Goal: Information Seeking & Learning: Learn about a topic

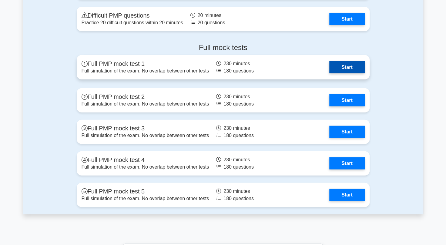
click at [349, 66] on link "Start" at bounding box center [347, 67] width 35 height 12
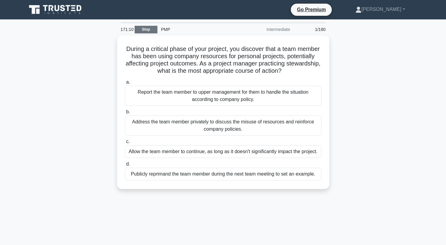
click at [151, 31] on link "Stop" at bounding box center [146, 30] width 23 height 8
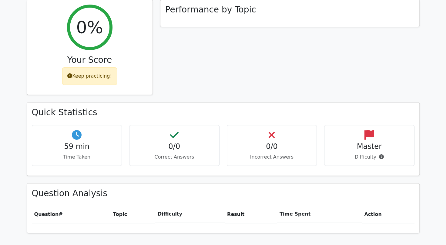
scroll to position [522, 0]
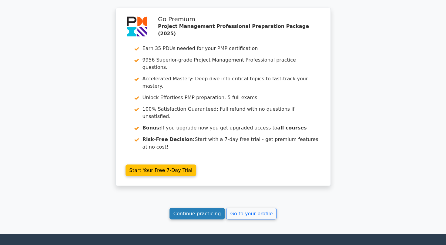
click at [195, 208] on link "Continue practicing" at bounding box center [198, 214] width 56 height 12
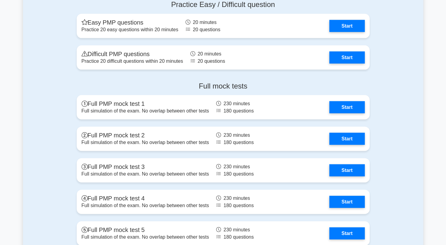
scroll to position [2049, 0]
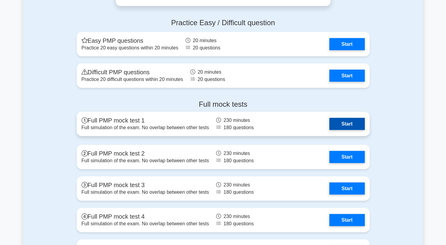
click at [337, 121] on link "Start" at bounding box center [347, 124] width 35 height 12
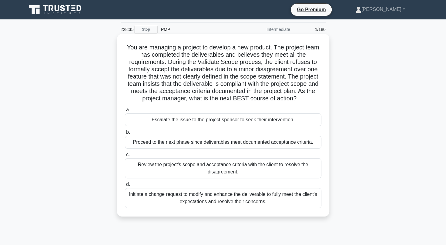
click at [290, 169] on div "Review the project's scope and acceptance criteria with the client to resolve t…" at bounding box center [223, 168] width 197 height 20
click at [125, 157] on input "c. Review the project's scope and acceptance criteria with the client to resolv…" at bounding box center [125, 155] width 0 height 4
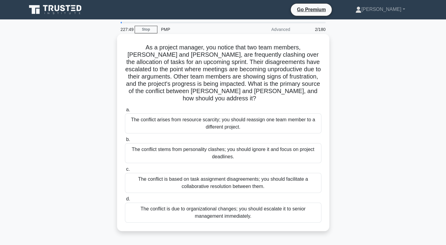
click at [283, 176] on div "The conflict is based on task assignment disagreements; you should facilitate a…" at bounding box center [223, 183] width 197 height 20
click at [125, 171] on input "c. The conflict is based on task assignment disagreements; you should facilitat…" at bounding box center [125, 170] width 0 height 4
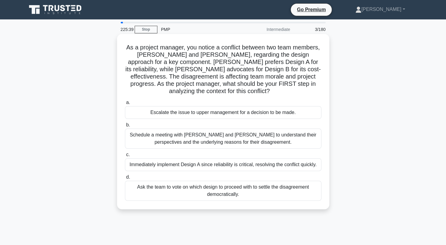
click at [285, 136] on div "Schedule a meeting with [PERSON_NAME] and [PERSON_NAME] to understand their per…" at bounding box center [223, 139] width 197 height 20
click at [125, 127] on input "b. Schedule a meeting with [PERSON_NAME] and [PERSON_NAME] to understand their …" at bounding box center [125, 125] width 0 height 4
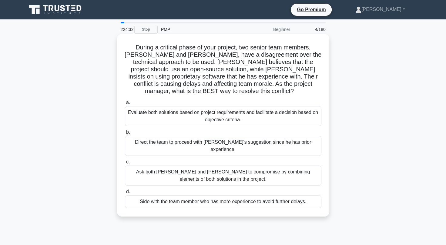
click at [287, 106] on div "Evaluate both solutions based on project requirements and facilitate a decision…" at bounding box center [223, 116] width 197 height 20
click at [125, 105] on input "a. Evaluate both solutions based on project requirements and facilitate a decis…" at bounding box center [125, 103] width 0 height 4
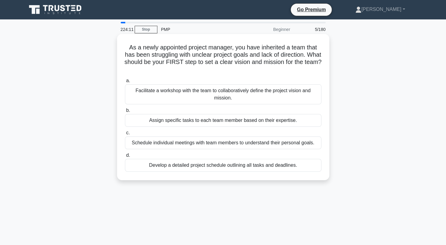
click at [256, 97] on div "Facilitate a workshop with the team to collaboratively define the project visio…" at bounding box center [223, 94] width 197 height 20
click at [125, 83] on input "a. Facilitate a workshop with the team to collaboratively define the project vi…" at bounding box center [125, 81] width 0 height 4
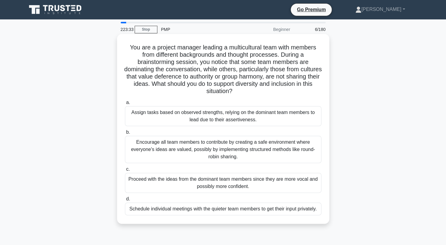
click at [287, 149] on div "Encourage all team members to contribute by creating a safe environment where e…" at bounding box center [223, 149] width 197 height 27
click at [125, 134] on input "b. Encourage all team members to contribute by creating a safe environment wher…" at bounding box center [125, 133] width 0 height 4
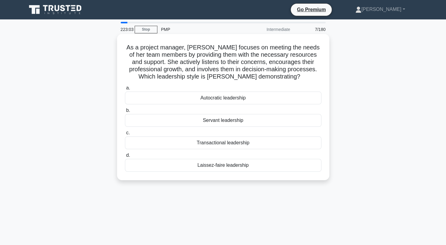
click at [245, 120] on div "Servant leadership" at bounding box center [223, 120] width 197 height 13
click at [125, 113] on input "b. Servant leadership" at bounding box center [125, 111] width 0 height 4
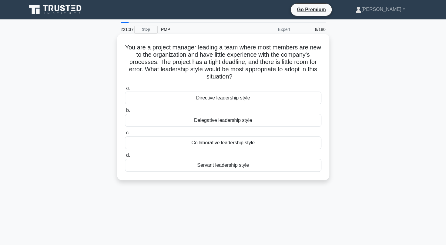
click at [261, 99] on div "Directive leadership style" at bounding box center [223, 98] width 197 height 13
click at [125, 90] on input "a. Directive leadership style" at bounding box center [125, 88] width 0 height 4
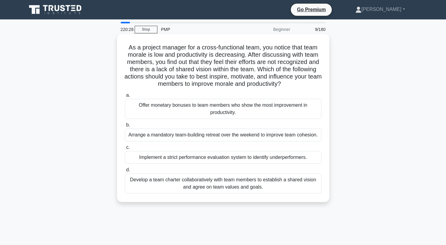
click at [280, 188] on div "Develop a team charter collaboratively with team members to establish a shared …" at bounding box center [223, 184] width 197 height 20
click at [125, 172] on input "d. Develop a team charter collaboratively with team members to establish a shar…" at bounding box center [125, 170] width 0 height 4
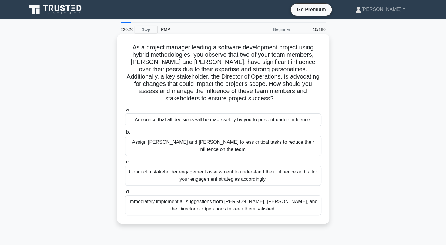
click at [306, 129] on label "b. Assign [PERSON_NAME] and [PERSON_NAME] to less critical tasks to reduce thei…" at bounding box center [223, 142] width 197 height 27
click at [125, 131] on input "b. Assign [PERSON_NAME] and [PERSON_NAME] to less critical tasks to reduce thei…" at bounding box center [125, 133] width 0 height 4
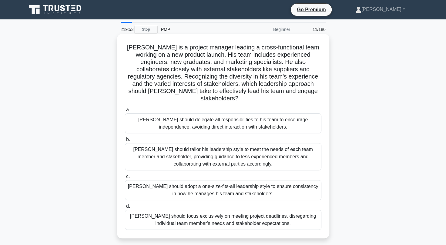
click at [292, 148] on div "[PERSON_NAME] should tailor his leadership style to meet the needs of each team…" at bounding box center [223, 156] width 197 height 27
click at [125, 142] on input "b. [PERSON_NAME] should tailor his leadership style to meet the needs of each t…" at bounding box center [125, 140] width 0 height 4
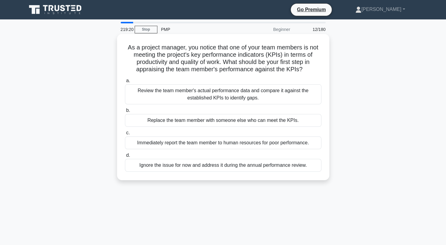
click at [302, 97] on div "Review the team member's actual performance data and compare it against the est…" at bounding box center [223, 94] width 197 height 20
click at [125, 83] on input "a. Review the team member's actual performance data and compare it against the …" at bounding box center [125, 81] width 0 height 4
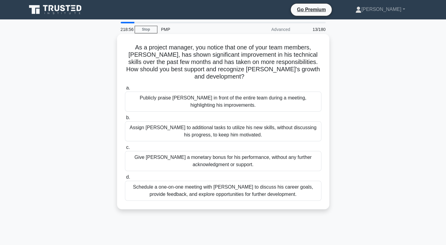
click at [274, 186] on div "Schedule a one-on-one meeting with [PERSON_NAME] to discuss his career goals, p…" at bounding box center [223, 191] width 197 height 20
click at [125, 179] on input "d. Schedule a one-on-one meeting with [PERSON_NAME] to discuss his career goals…" at bounding box center [125, 177] width 0 height 4
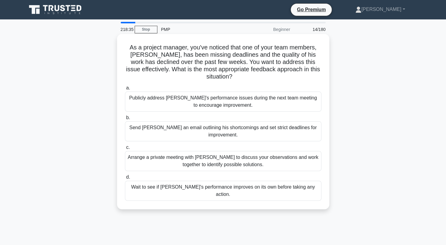
click at [293, 153] on div "Arrange a private meeting with [PERSON_NAME] to discuss your observations and w…" at bounding box center [223, 161] width 197 height 20
click at [125, 150] on input "c. Arrange a private meeting with [PERSON_NAME] to discuss your observations an…" at bounding box center [125, 148] width 0 height 4
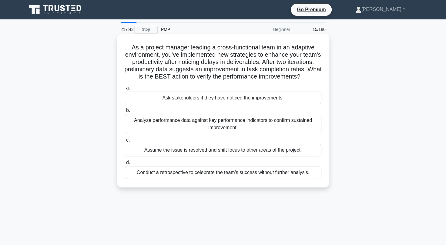
click at [301, 134] on div "Analyze performance data against key performance indicators to confirm sustaine…" at bounding box center [223, 124] width 197 height 20
click at [125, 113] on input "b. Analyze performance data against key performance indicators to confirm susta…" at bounding box center [125, 111] width 0 height 4
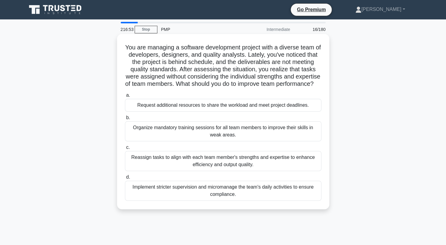
click at [297, 168] on div "Reassign tasks to align with each team member's strengths and expertise to enha…" at bounding box center [223, 161] width 197 height 20
click at [125, 150] on input "c. Reassign tasks to align with each team member's strengths and expertise to e…" at bounding box center [125, 148] width 0 height 4
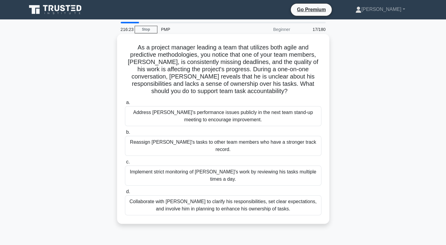
click at [285, 195] on div "Collaborate with [PERSON_NAME] to clarify his responsibilities, set clear expec…" at bounding box center [223, 205] width 197 height 20
click at [125, 190] on input "d. Collaborate with [PERSON_NAME] to clarify his responsibilities, set clear ex…" at bounding box center [125, 192] width 0 height 4
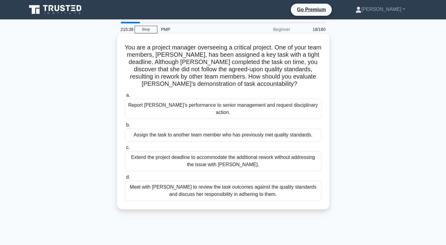
click at [282, 191] on div "Meet with [PERSON_NAME] to review the task outcomes against the quality standar…" at bounding box center [223, 191] width 197 height 20
click at [125, 179] on input "d. Meet with [PERSON_NAME] to review the task outcomes against the quality stan…" at bounding box center [125, 177] width 0 height 4
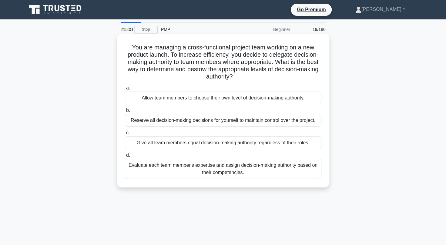
click at [277, 175] on div "Evaluate each team member's expertise and assign decision-making authority base…" at bounding box center [223, 169] width 197 height 20
click at [125, 158] on input "d. Evaluate each team member's expertise and assign decision-making authority b…" at bounding box center [125, 156] width 0 height 4
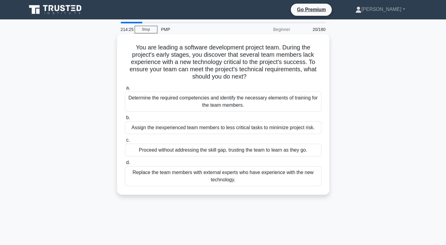
click at [167, 103] on div "Determine the required competencies and identify the necessary elements of trai…" at bounding box center [223, 102] width 197 height 20
click at [125, 90] on input "a. Determine the required competencies and identify the necessary elements of t…" at bounding box center [125, 88] width 0 height 4
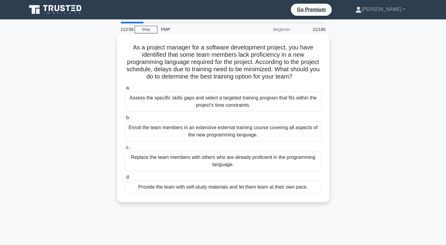
click at [149, 103] on div "Assess the specific skills gaps and select a targeted training program that fit…" at bounding box center [223, 102] width 197 height 20
click at [125, 90] on input "a. Assess the specific skills gaps and select a targeted training program that …" at bounding box center [125, 88] width 0 height 4
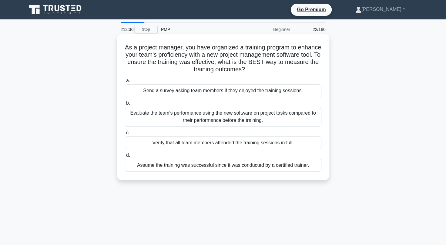
click at [212, 114] on div "Evaluate the team's performance using the new software on project tasks compare…" at bounding box center [223, 117] width 197 height 20
click at [125, 105] on input "b. Evaluate the team's performance using the new software on project tasks comp…" at bounding box center [125, 103] width 0 height 4
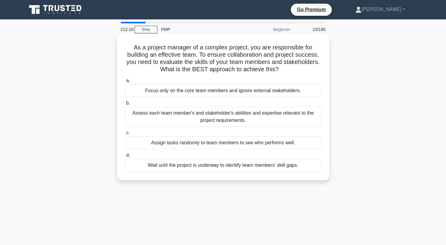
click at [169, 118] on div "Assess each team member's and stakeholder's abilities and expertise relevant to…" at bounding box center [223, 117] width 197 height 20
click at [125, 105] on input "b. Assess each team member's and stakeholder's abilities and expertise relevant…" at bounding box center [125, 103] width 0 height 4
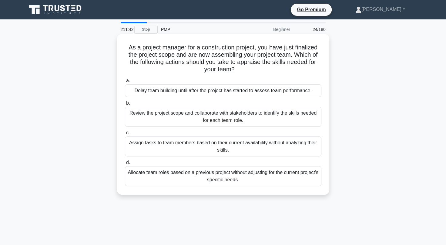
click at [202, 123] on div "Review the project scope and collaborate with stakeholders to identify the skil…" at bounding box center [223, 117] width 197 height 20
click at [125, 105] on input "b. Review the project scope and collaborate with stakeholders to identify the s…" at bounding box center [125, 103] width 0 height 4
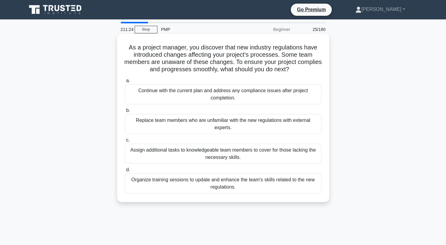
click at [176, 182] on div "Organize training sessions to update and enhance the team's skills related to t…" at bounding box center [223, 184] width 197 height 20
click at [125, 172] on input "d. Organize training sessions to update and enhance the team's skills related t…" at bounding box center [125, 170] width 0 height 4
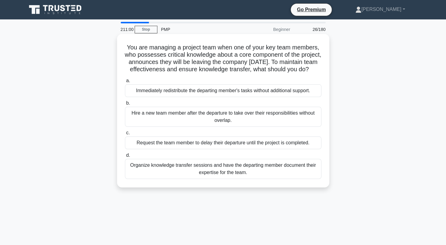
click at [151, 177] on div "Organize knowledge transfer sessions and have the departing member document the…" at bounding box center [223, 169] width 197 height 20
click at [125, 158] on input "d. Organize knowledge transfer sessions and have the departing member document …" at bounding box center [125, 156] width 0 height 4
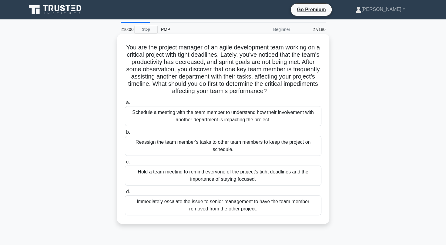
click at [256, 114] on div "Schedule a meeting with the team member to understand how their involvement wit…" at bounding box center [223, 116] width 197 height 20
click at [125, 105] on input "a. Schedule a meeting with the team member to understand how their involvement …" at bounding box center [125, 103] width 0 height 4
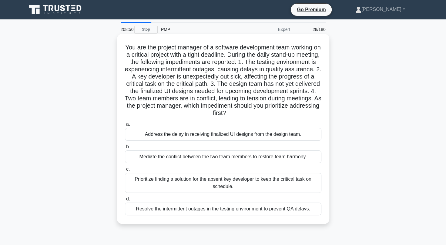
click at [285, 135] on div "Address the delay in receiving finalized UI designs from the design team." at bounding box center [223, 134] width 197 height 13
click at [125, 127] on input "a. Address the delay in receiving finalized UI designs from the design team." at bounding box center [125, 125] width 0 height 4
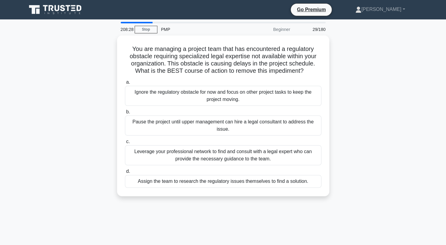
click at [284, 200] on div "You are managing a project team that has encountered a regulatory obstacle requ…" at bounding box center [223, 120] width 401 height 168
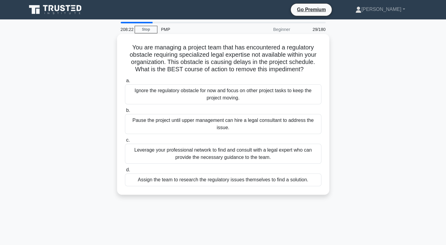
click at [231, 153] on div "Leverage your professional network to find and consult with a legal expert who …" at bounding box center [223, 154] width 197 height 20
click at [125, 142] on input "c. Leverage your professional network to find and consult with a legal expert w…" at bounding box center [125, 140] width 0 height 4
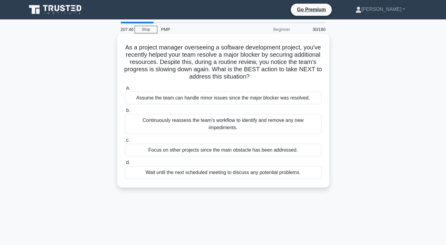
click at [145, 120] on div "Continuously reassess the team's workflow to identify and remove any new impedi…" at bounding box center [223, 124] width 197 height 20
click at [125, 113] on input "b. Continuously reassess the team's workflow to identify and remove any new imp…" at bounding box center [125, 111] width 0 height 4
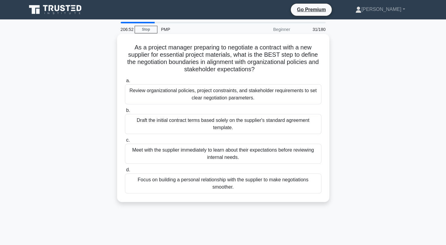
click at [182, 88] on div "Review organizational policies, project constraints, and stakeholder requiremen…" at bounding box center [223, 94] width 197 height 20
click at [125, 83] on input "a. Review organizational policies, project constraints, and stakeholder require…" at bounding box center [125, 81] width 0 height 4
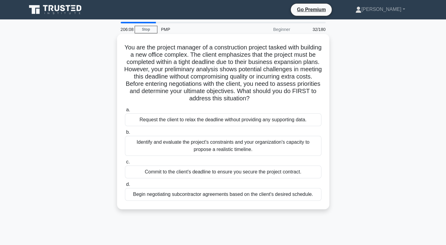
click at [243, 143] on div "Identify and evaluate the project's constraints and your organization's capacit…" at bounding box center [223, 146] width 197 height 20
click at [125, 134] on input "b. Identify and evaluate the project's constraints and your organization's capa…" at bounding box center [125, 133] width 0 height 4
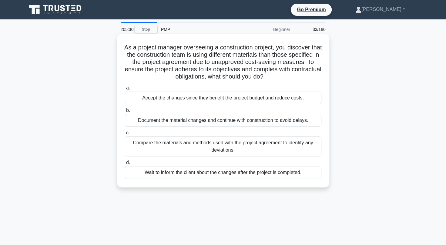
click at [191, 148] on div "Compare the materials and methods used with the project agreement to identify a…" at bounding box center [223, 147] width 197 height 20
click at [125, 135] on input "c. Compare the materials and methods used with the project agreement to identif…" at bounding box center [125, 133] width 0 height 4
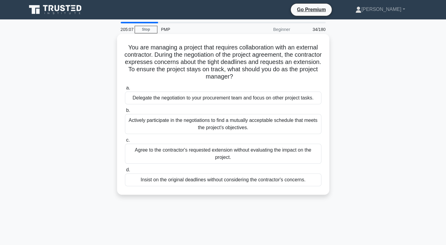
click at [181, 128] on div "Actively participate in the negotiations to find a mutually acceptable schedule…" at bounding box center [223, 124] width 197 height 20
click at [125, 113] on input "b. Actively participate in the negotiations to find a mutually acceptable sched…" at bounding box center [125, 111] width 0 height 4
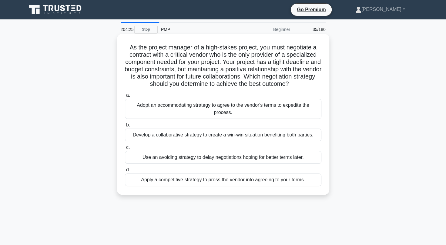
click at [145, 133] on div "Develop a collaborative strategy to create a win-win situation benefiting both …" at bounding box center [223, 135] width 197 height 13
click at [125, 127] on input "b. Develop a collaborative strategy to create a win-win situation benefiting bo…" at bounding box center [125, 125] width 0 height 4
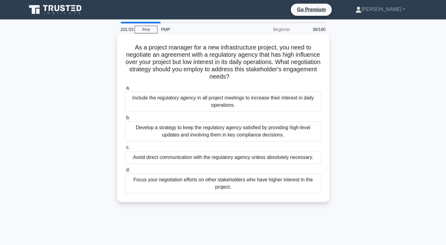
click at [226, 132] on div "Develop a strategy to keep the regulatory agency satisfied by providing high-le…" at bounding box center [223, 131] width 197 height 20
click at [125, 120] on input "b. Develop a strategy to keep the regulatory agency satisfied by providing high…" at bounding box center [125, 118] width 0 height 4
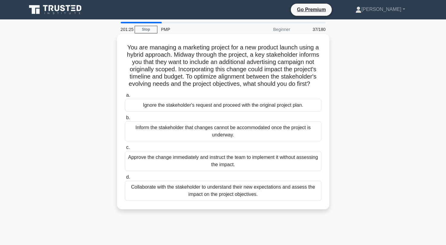
click at [186, 196] on div "Collaborate with the stakeholder to understand their new expectations and asses…" at bounding box center [223, 191] width 197 height 20
click at [125, 179] on input "d. Collaborate with the stakeholder to understand their new expectations and as…" at bounding box center [125, 177] width 0 height 4
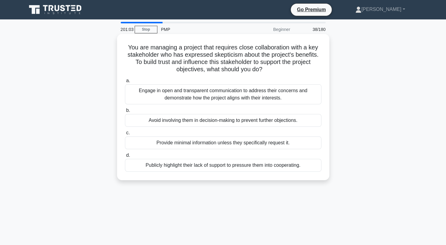
click at [174, 98] on div "Engage in open and transparent communication to address their concerns and demo…" at bounding box center [223, 94] width 197 height 20
click at [125, 83] on input "a. Engage in open and transparent communication to address their concerns and d…" at bounding box center [125, 81] width 0 height 4
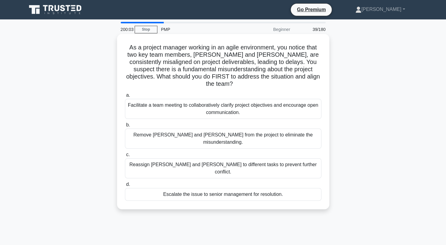
click at [159, 100] on div "Facilitate a team meeting to collaboratively clarify project objectives and enc…" at bounding box center [223, 109] width 197 height 20
click at [125, 97] on input "a. Facilitate a team meeting to collaboratively clarify project objectives and …" at bounding box center [125, 95] width 0 height 4
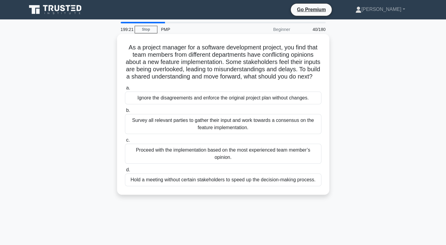
click at [187, 127] on div "Survey all relevant parties to gather their input and work towards a consensus …" at bounding box center [223, 124] width 197 height 20
click at [125, 113] on input "b. Survey all relevant parties to gather their input and work towards a consens…" at bounding box center [125, 111] width 0 height 4
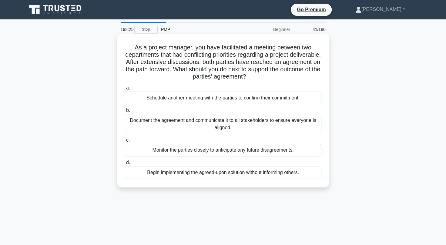
click at [169, 127] on div "Document the agreement and communicate it to all stakeholders to ensure everyon…" at bounding box center [223, 124] width 197 height 20
click at [125, 113] on input "b. Document the agreement and communicate it to all stakeholders to ensure ever…" at bounding box center [125, 111] width 0 height 4
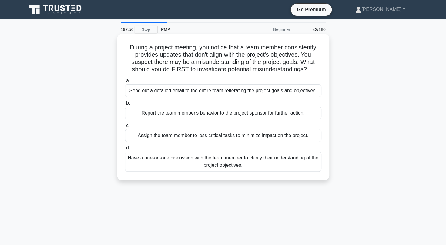
click at [210, 160] on div "Have a one-on-one discussion with the team member to clarify their understandin…" at bounding box center [223, 162] width 197 height 20
click at [125, 150] on input "d. Have a one-on-one discussion with the team member to clarify their understan…" at bounding box center [125, 148] width 0 height 4
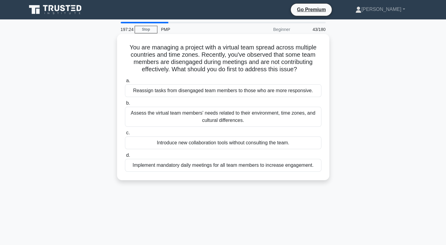
click at [164, 120] on div "Assess the virtual team members' needs related to their environment, time zones…" at bounding box center [223, 117] width 197 height 20
click at [125, 105] on input "b. Assess the virtual team members' needs related to their environment, time zo…" at bounding box center [125, 103] width 0 height 4
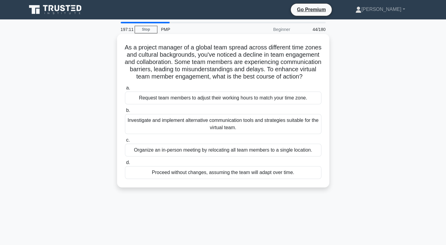
click at [266, 134] on div "Investigate and implement alternative communication tools and strategies suitab…" at bounding box center [223, 124] width 197 height 20
click at [125, 113] on input "b. Investigate and implement alternative communication tools and strategies sui…" at bounding box center [125, 111] width 0 height 4
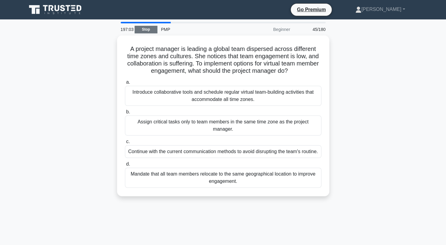
click at [148, 28] on link "Stop" at bounding box center [146, 30] width 23 height 8
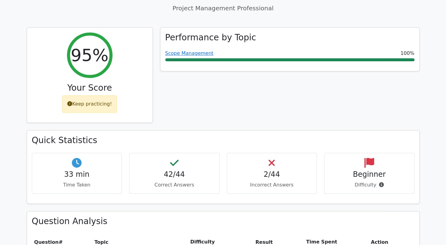
scroll to position [247, 0]
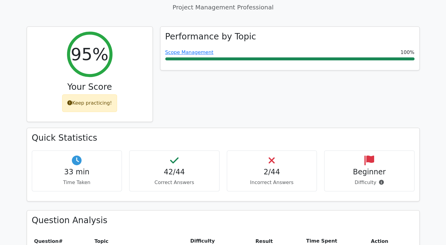
click at [266, 179] on p "Incorrect Answers" at bounding box center [272, 182] width 80 height 7
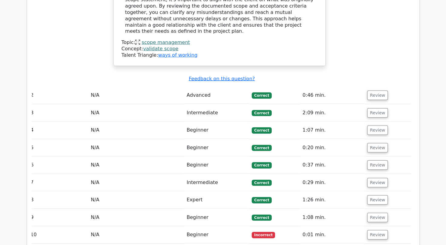
scroll to position [737, 0]
click at [372, 230] on button "Review" at bounding box center [378, 234] width 21 height 9
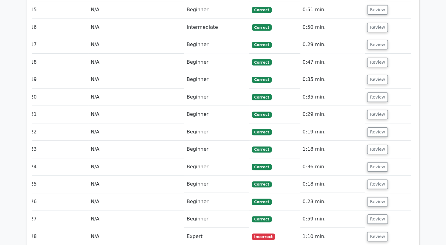
scroll to position [1405, 0]
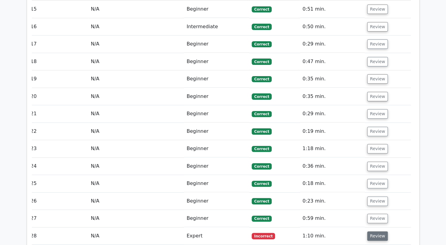
click at [381, 232] on button "Review" at bounding box center [378, 236] width 21 height 9
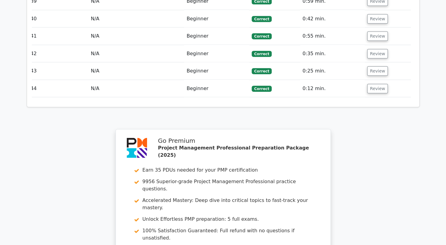
scroll to position [2162, 0]
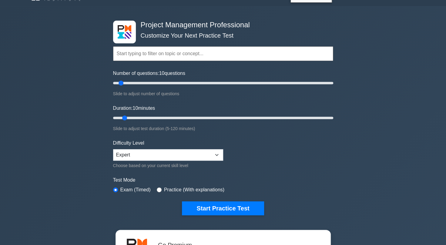
scroll to position [15, 0]
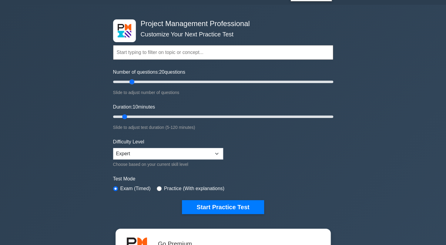
drag, startPoint x: 121, startPoint y: 83, endPoint x: 135, endPoint y: 83, distance: 13.4
type input "20"
click at [135, 83] on input "Number of questions: 20 questions" at bounding box center [223, 81] width 220 height 7
drag, startPoint x: 125, startPoint y: 117, endPoint x: 141, endPoint y: 116, distance: 16.1
type input "20"
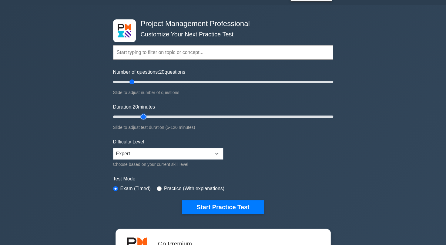
click at [141, 116] on input "Duration: 20 minutes" at bounding box center [223, 116] width 220 height 7
drag, startPoint x: 132, startPoint y: 82, endPoint x: 139, endPoint y: 84, distance: 7.5
type input "25"
click at [139, 84] on input "Number of questions: 25 questions" at bounding box center [223, 81] width 220 height 7
